Goal: Transaction & Acquisition: Purchase product/service

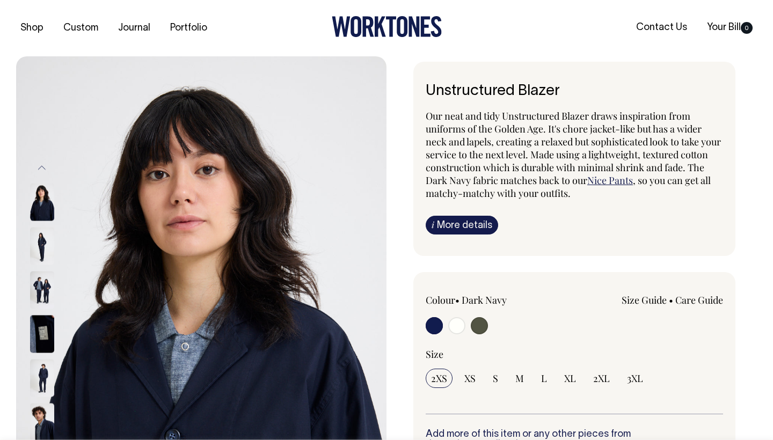
click at [475, 327] on input "radio" at bounding box center [479, 325] width 17 height 17
radio input "true"
radio input "false"
radio input "true"
select select "Olive"
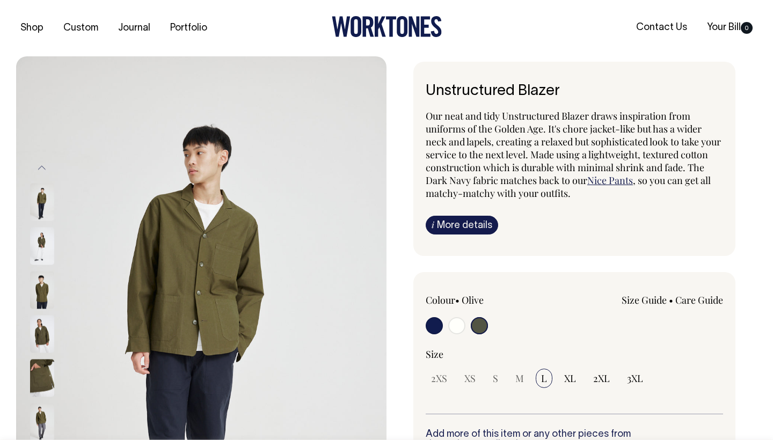
click at [453, 325] on input "radio" at bounding box center [456, 325] width 17 height 17
radio input "true"
select select "Off-White"
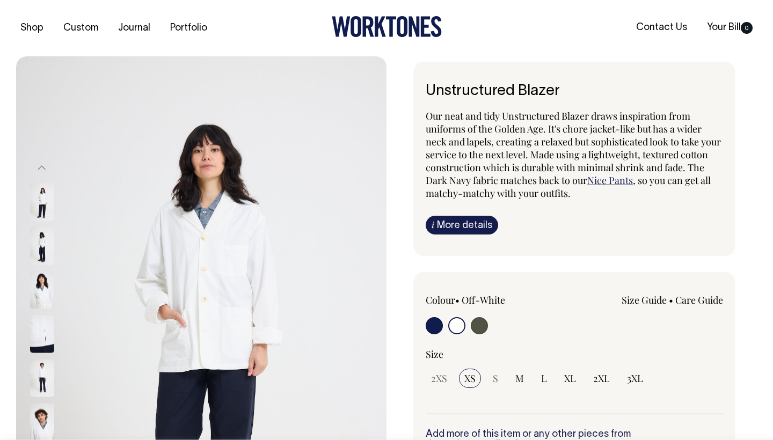
click at [436, 325] on input "radio" at bounding box center [434, 325] width 17 height 17
radio input "true"
select select "Dark Navy"
